Goal: Transaction & Acquisition: Obtain resource

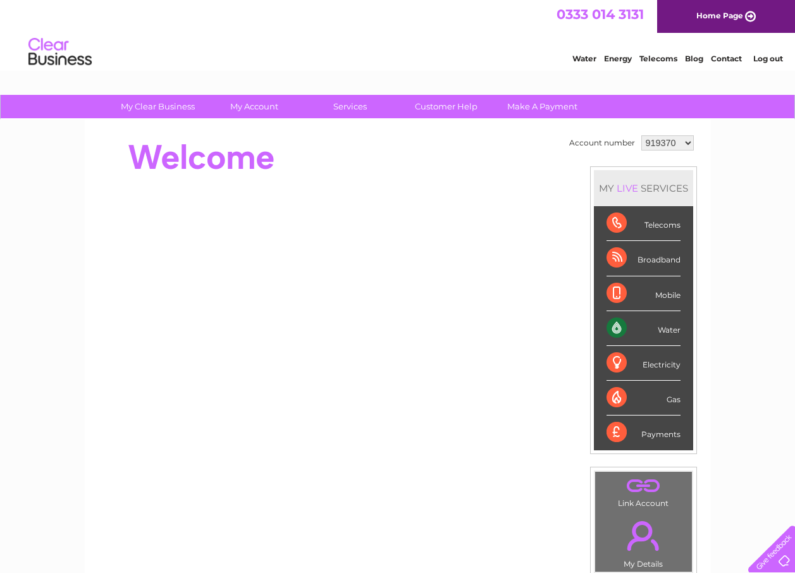
click at [688, 143] on select "919370 925580 1148839" at bounding box center [667, 142] width 52 height 15
select select "1148839"
click at [641, 135] on select "919370 925580 1148839" at bounding box center [667, 142] width 52 height 15
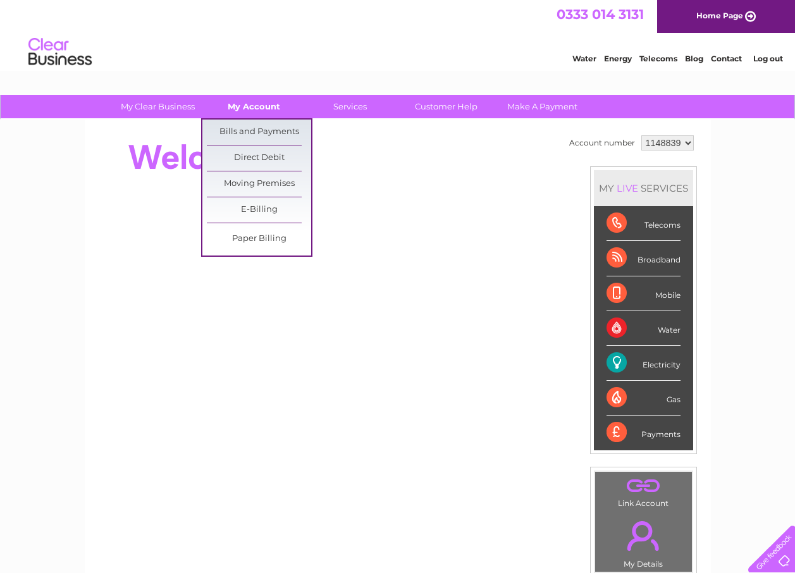
click at [262, 106] on link "My Account" at bounding box center [254, 106] width 104 height 23
click at [252, 134] on link "Bills and Payments" at bounding box center [259, 131] width 104 height 25
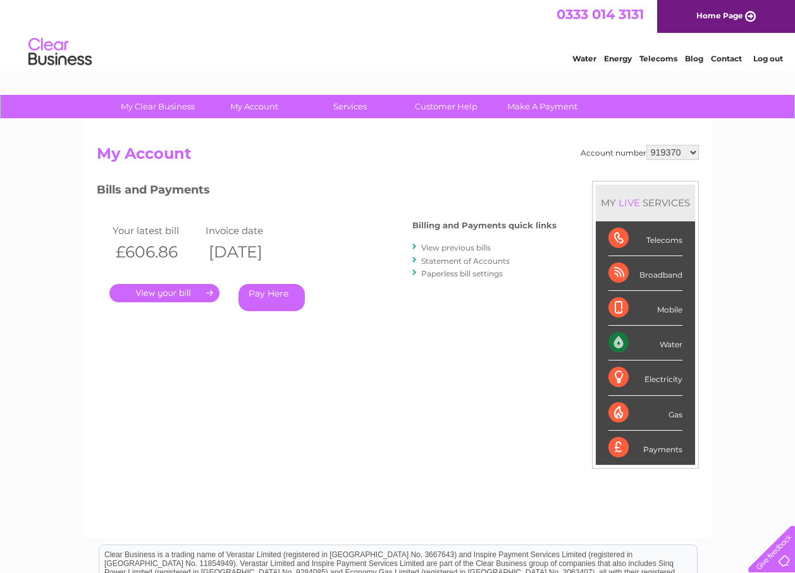
click at [159, 291] on link "." at bounding box center [164, 293] width 110 height 18
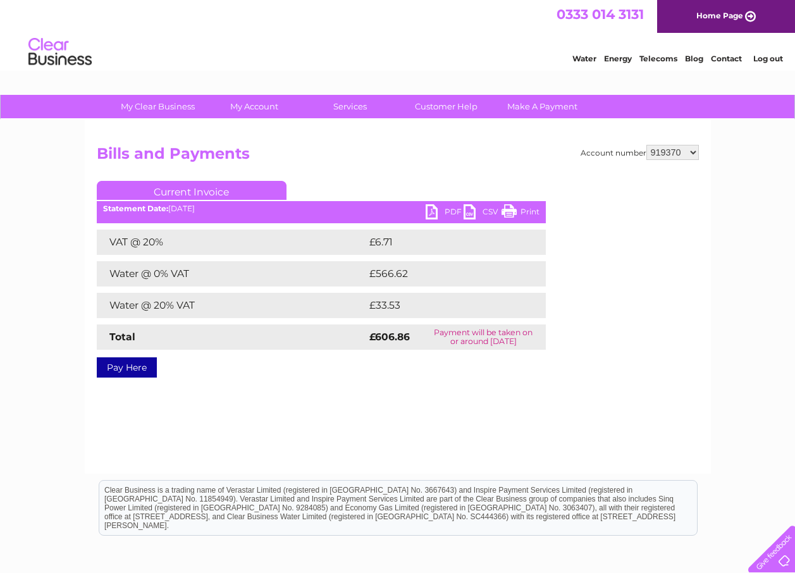
click at [443, 210] on link "PDF" at bounding box center [444, 213] width 38 height 18
click at [690, 152] on select "919370 925580 1148839" at bounding box center [672, 152] width 52 height 15
select select "1148839"
click at [647, 145] on select "919370 925580 1148839" at bounding box center [672, 152] width 52 height 15
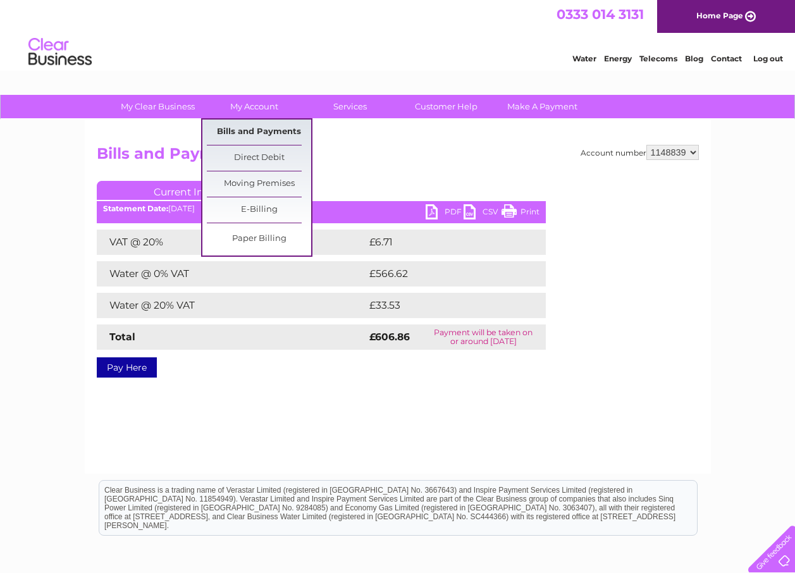
click at [252, 129] on link "Bills and Payments" at bounding box center [259, 131] width 104 height 25
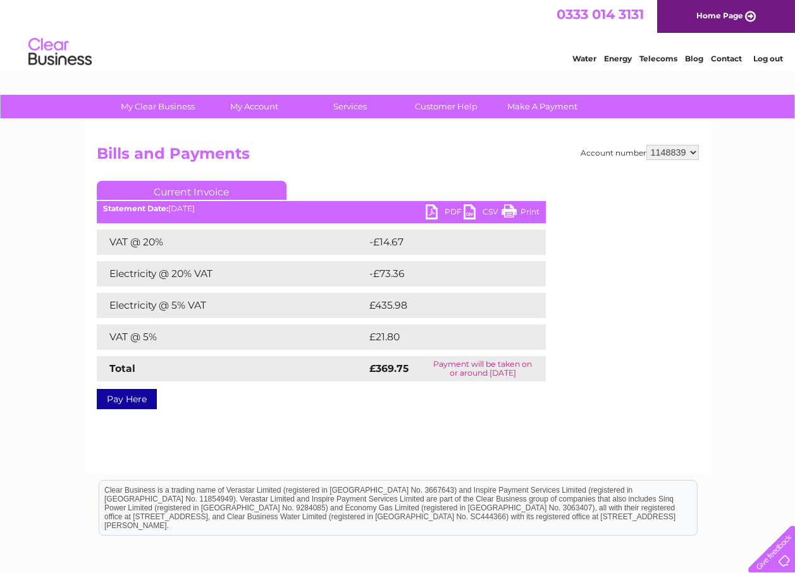
click at [442, 210] on link "PDF" at bounding box center [444, 213] width 38 height 18
